Goal: Find contact information: Find contact information

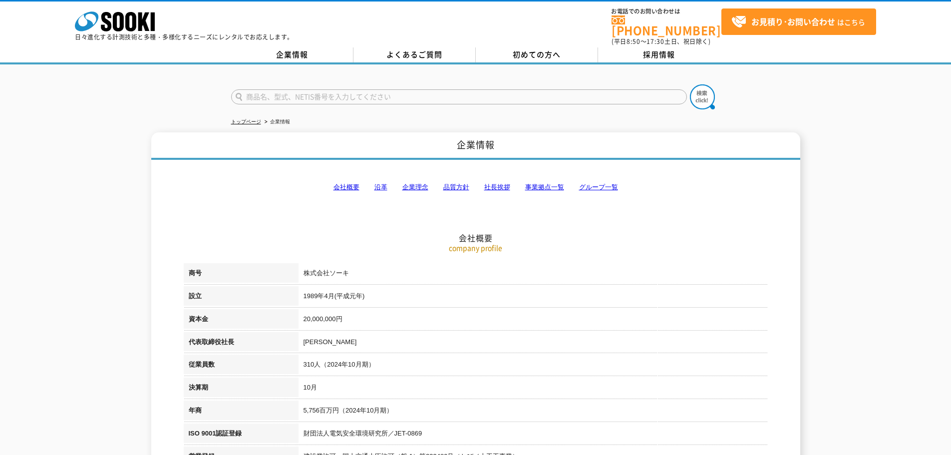
click at [544, 183] on link "事業拠点一覧" at bounding box center [544, 186] width 39 height 7
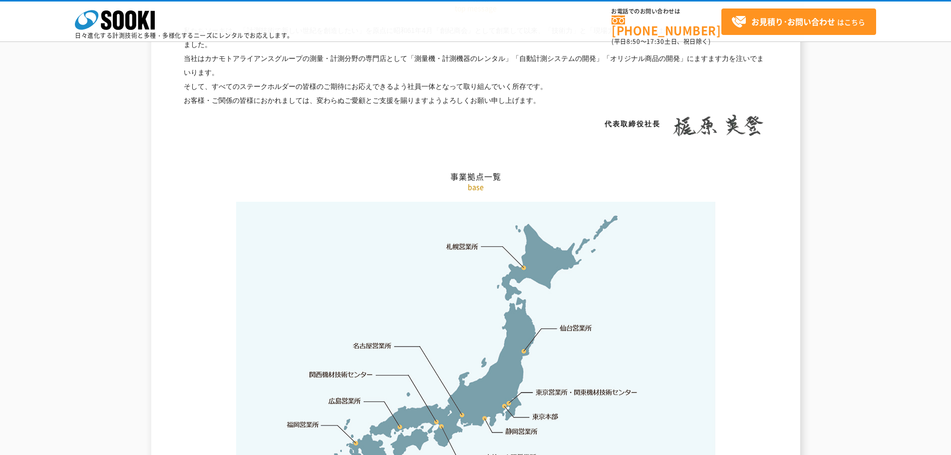
scroll to position [2005, 0]
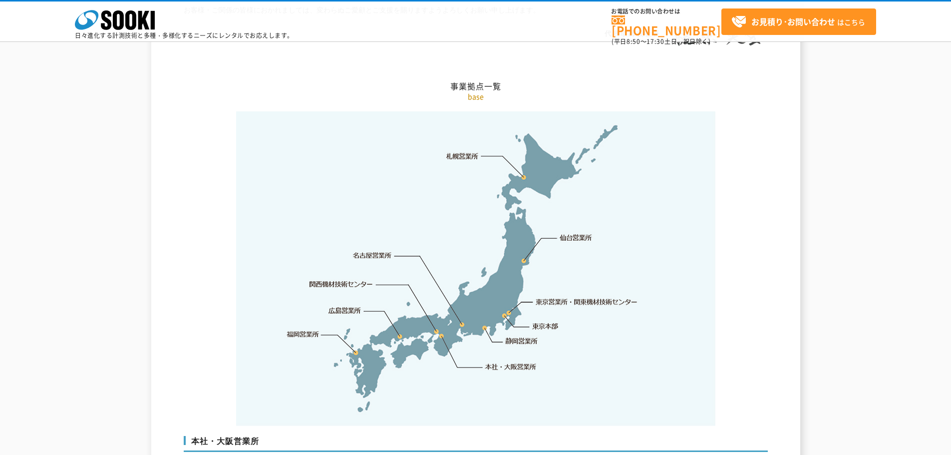
click at [568, 233] on link "仙台営業所" at bounding box center [576, 238] width 32 height 10
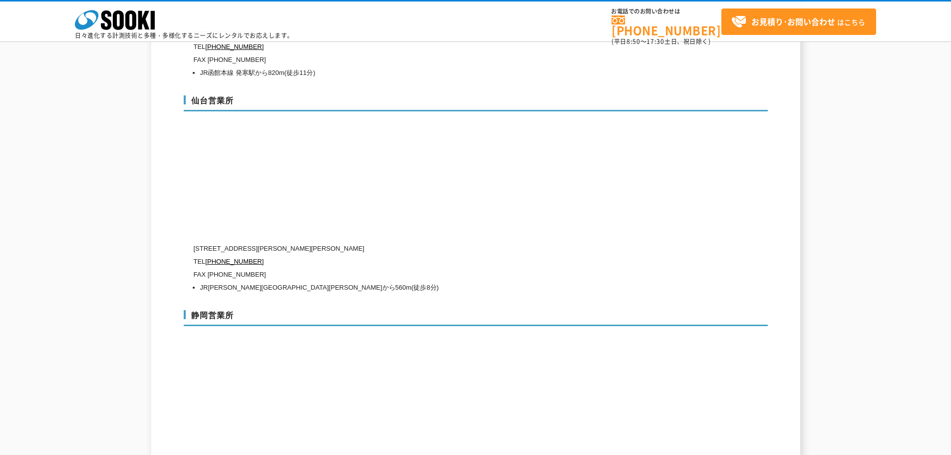
scroll to position [3131, 0]
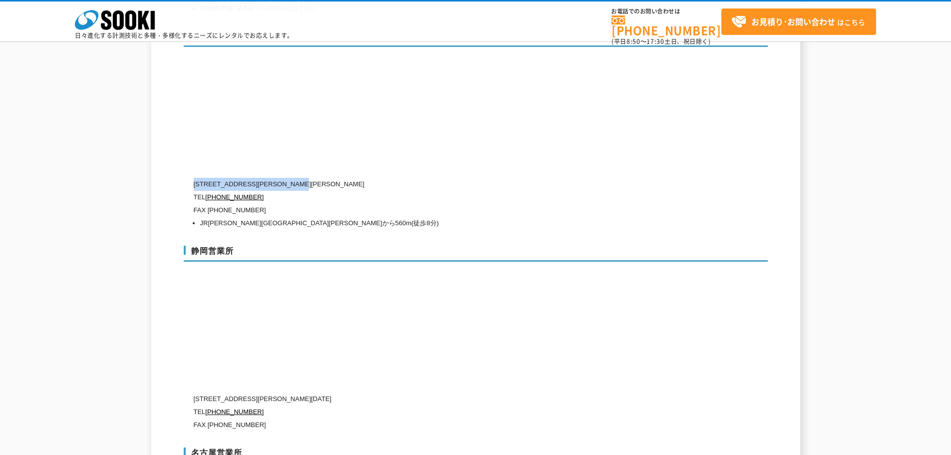
drag, startPoint x: 337, startPoint y: 163, endPoint x: 194, endPoint y: 164, distance: 142.8
click at [194, 178] on p "〒983-0014 宮城県仙台市宮城野区高砂2-2-2" at bounding box center [433, 184] width 479 height 13
copy p "〒983-0014 宮城県仙台市宮城野区高砂2-2-2"
click at [339, 191] on p "TEL 0120-856-993" at bounding box center [433, 197] width 479 height 13
drag, startPoint x: 337, startPoint y: 164, endPoint x: 195, endPoint y: 159, distance: 142.8
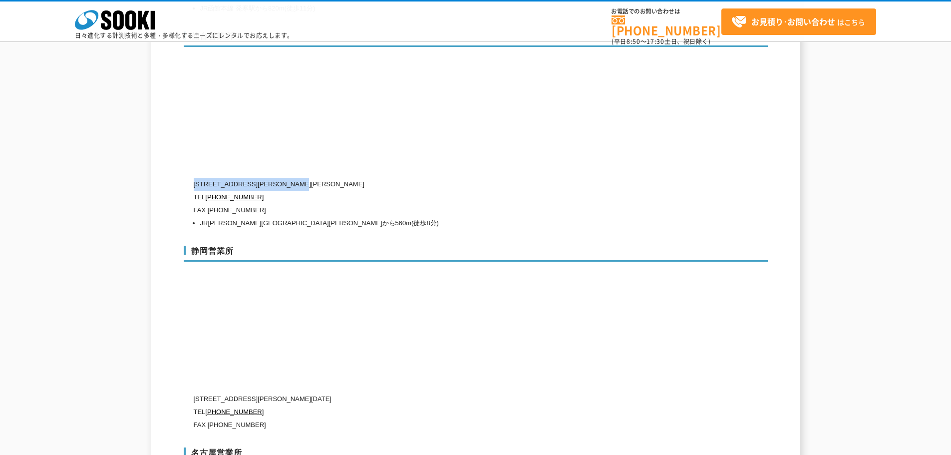
click at [195, 178] on p "〒983-0014 宮城県仙台市宮城野区高砂2-2-2" at bounding box center [433, 184] width 479 height 13
copy p "〒983-0014 宮城県仙台市宮城野区高砂2-2-2"
